Goal: Complete application form

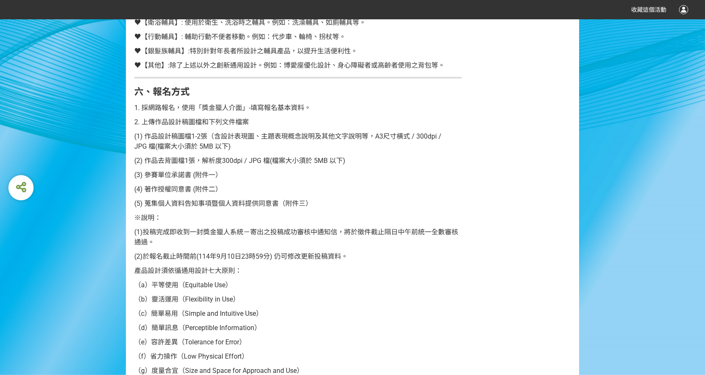
scroll to position [797, 0]
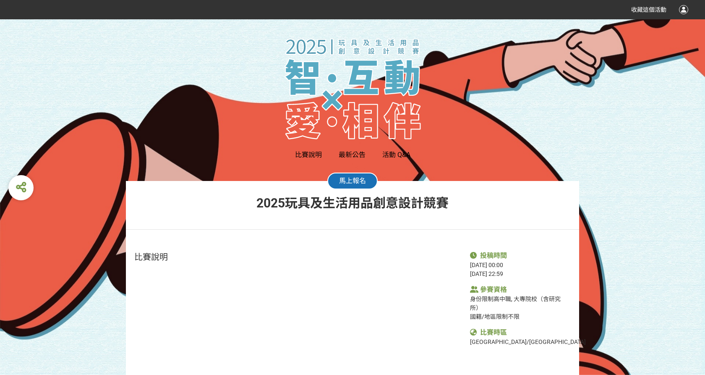
click at [361, 179] on span "馬上報名" at bounding box center [352, 181] width 27 height 8
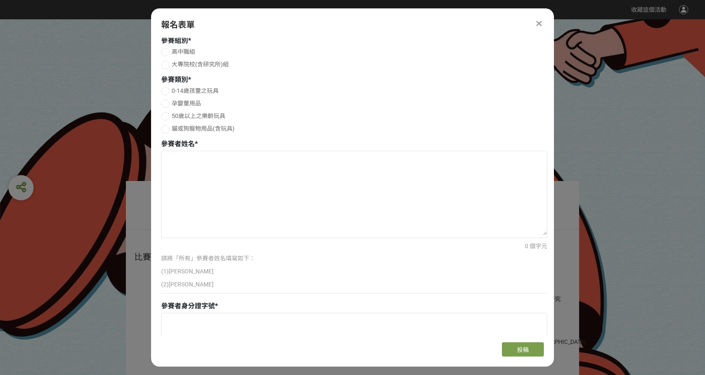
scroll to position [126, 0]
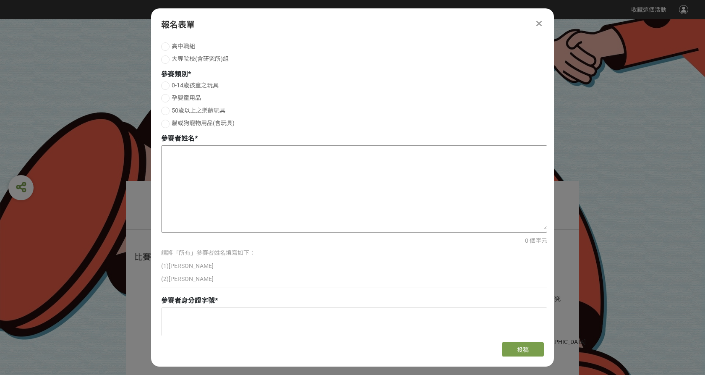
click at [370, 176] on textarea at bounding box center [353, 188] width 385 height 84
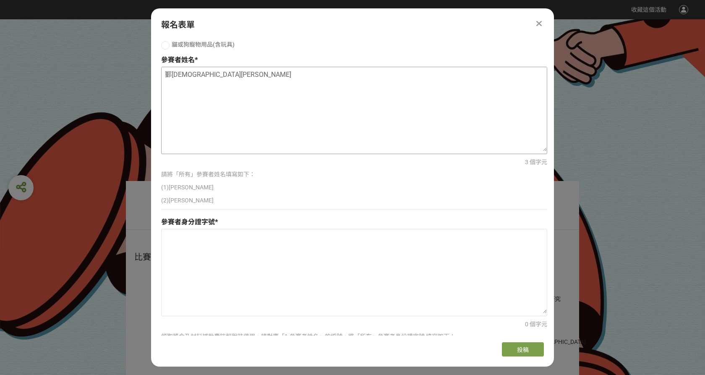
scroll to position [252, 0]
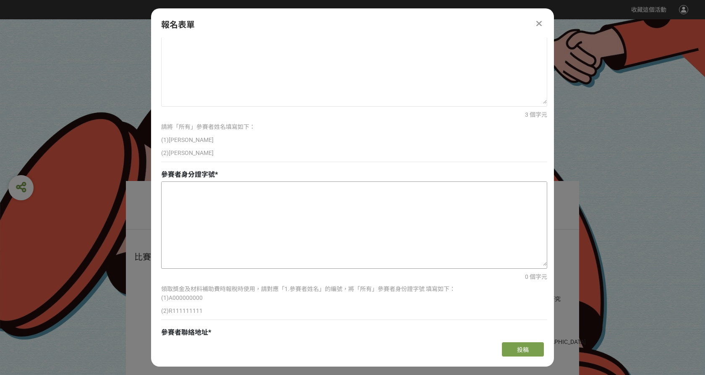
type textarea "鄞[DEMOGRAPHIC_DATA][PERSON_NAME]"
click at [331, 209] on textarea at bounding box center [353, 224] width 385 height 84
type textarea "n"
type textarea "ㄙ"
click at [198, 192] on textarea "N2261573339" at bounding box center [353, 224] width 385 height 84
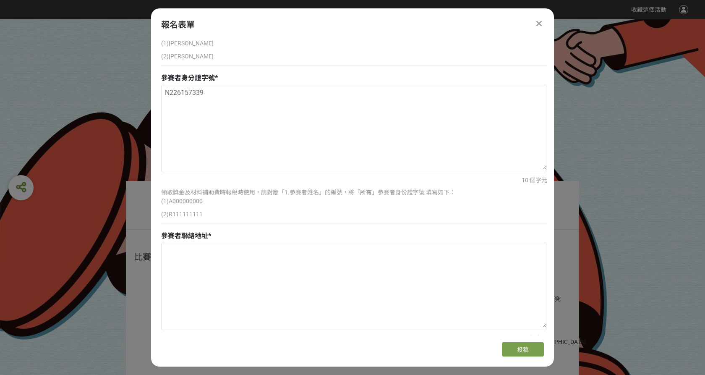
scroll to position [378, 0]
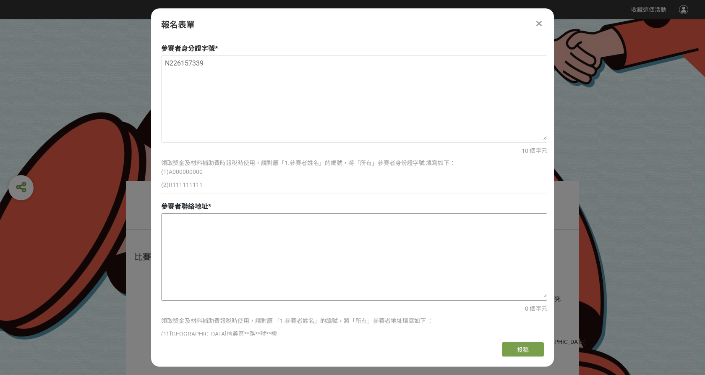
type textarea "N226157339"
click at [213, 227] on textarea at bounding box center [353, 256] width 385 height 84
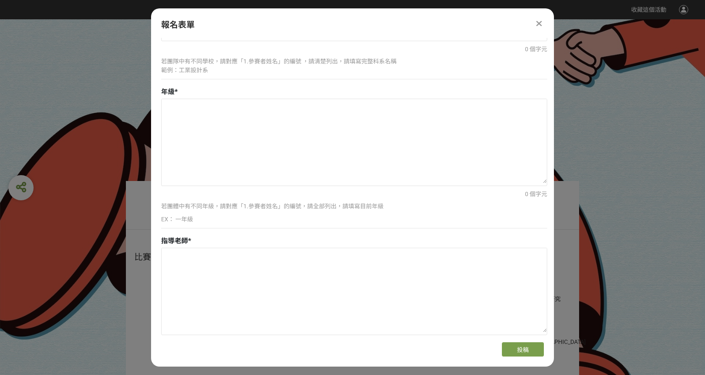
scroll to position [923, 0]
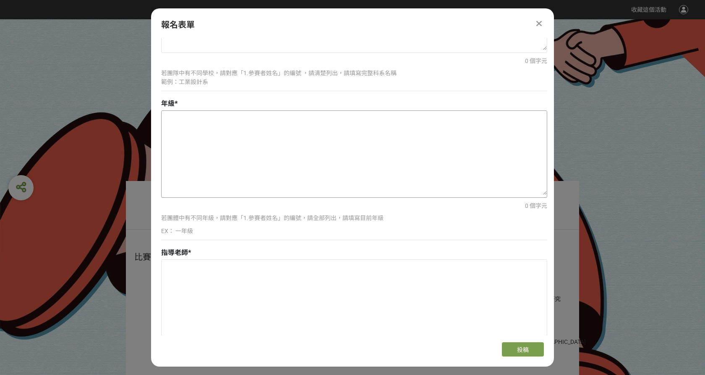
click at [328, 140] on textarea at bounding box center [353, 153] width 385 height 84
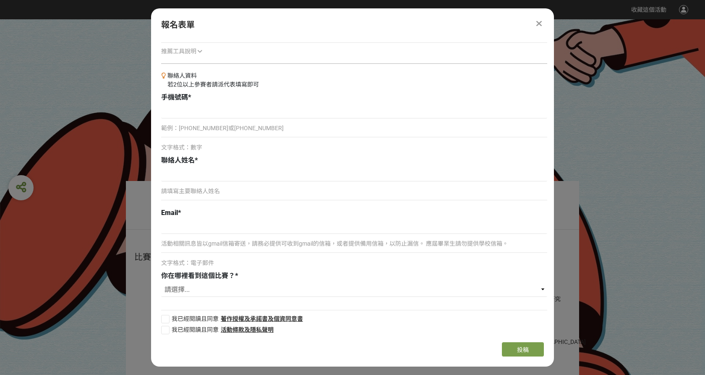
scroll to position [1807, 0]
click at [169, 315] on div at bounding box center [165, 319] width 8 height 8
checkbox input "true"
click at [164, 326] on div at bounding box center [165, 330] width 8 height 8
checkbox input "true"
